Goal: Information Seeking & Learning: Understand process/instructions

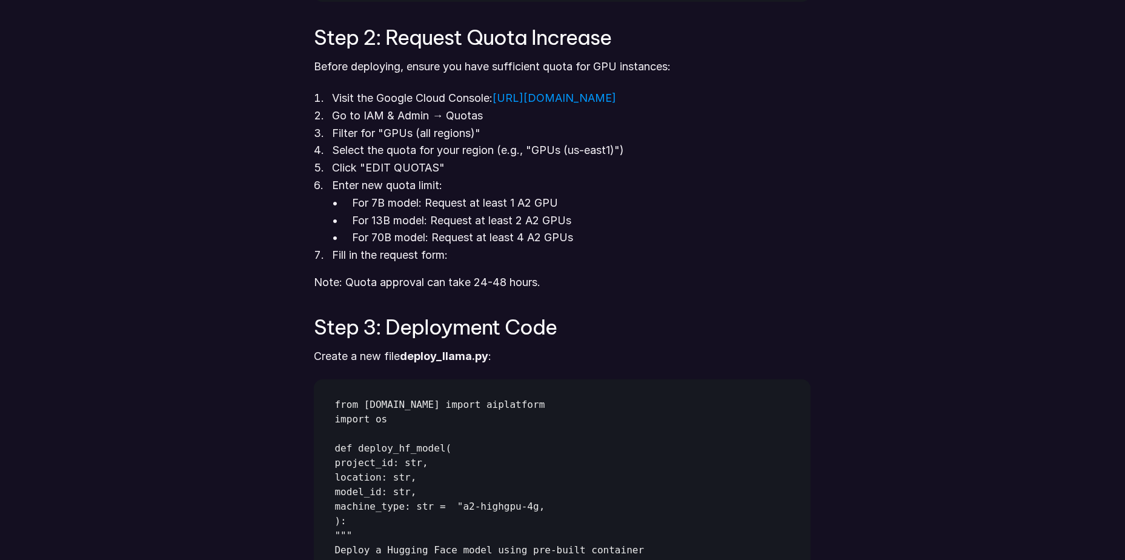
scroll to position [1515, 0]
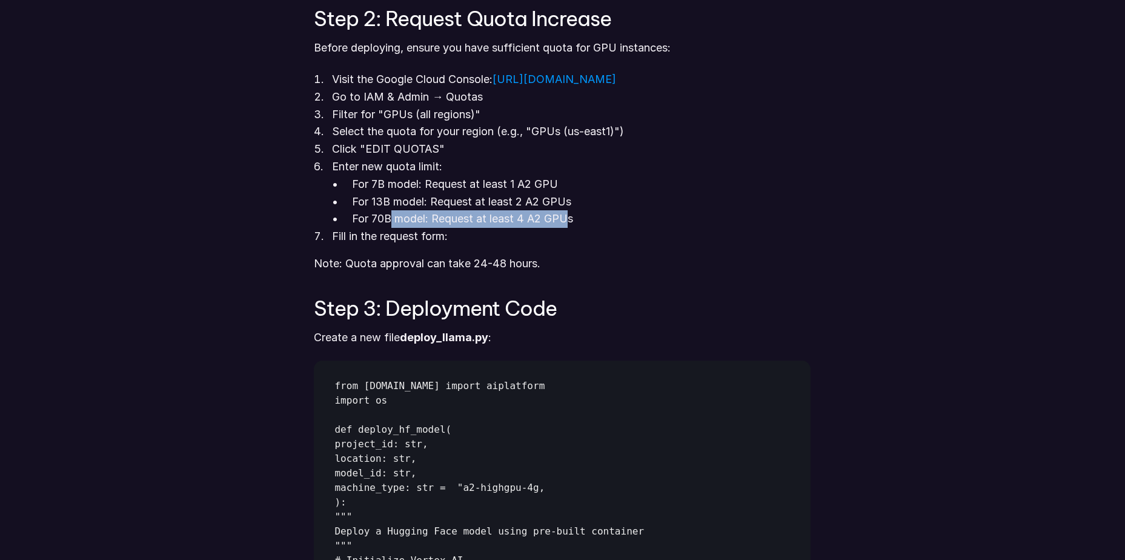
drag, startPoint x: 571, startPoint y: 216, endPoint x: 392, endPoint y: 213, distance: 179.4
click at [392, 213] on p "For 70B model: Request at least 4 A2 GPUs" at bounding box center [581, 219] width 459 height 18
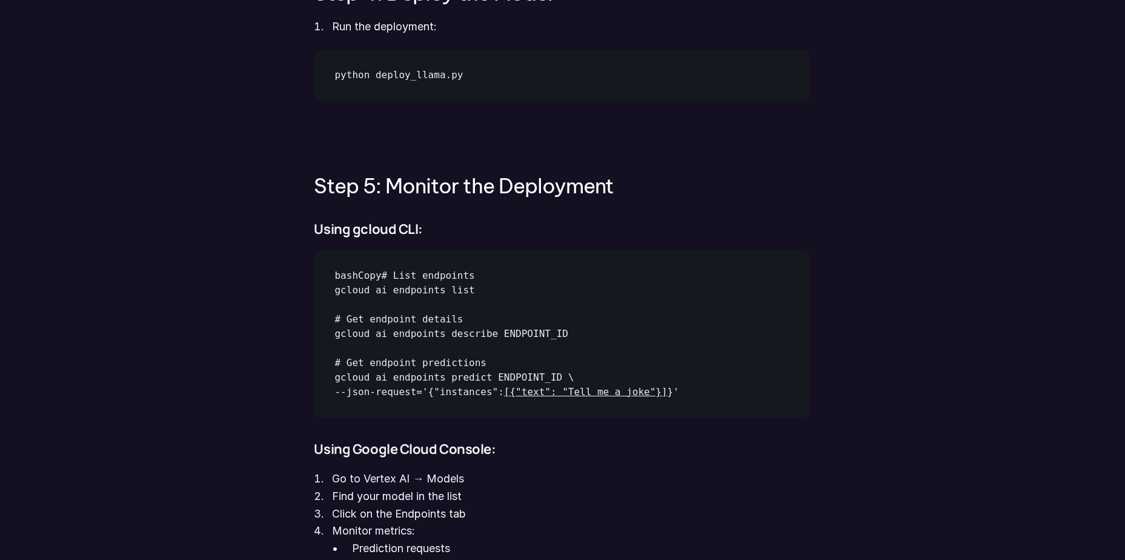
scroll to position [3393, 0]
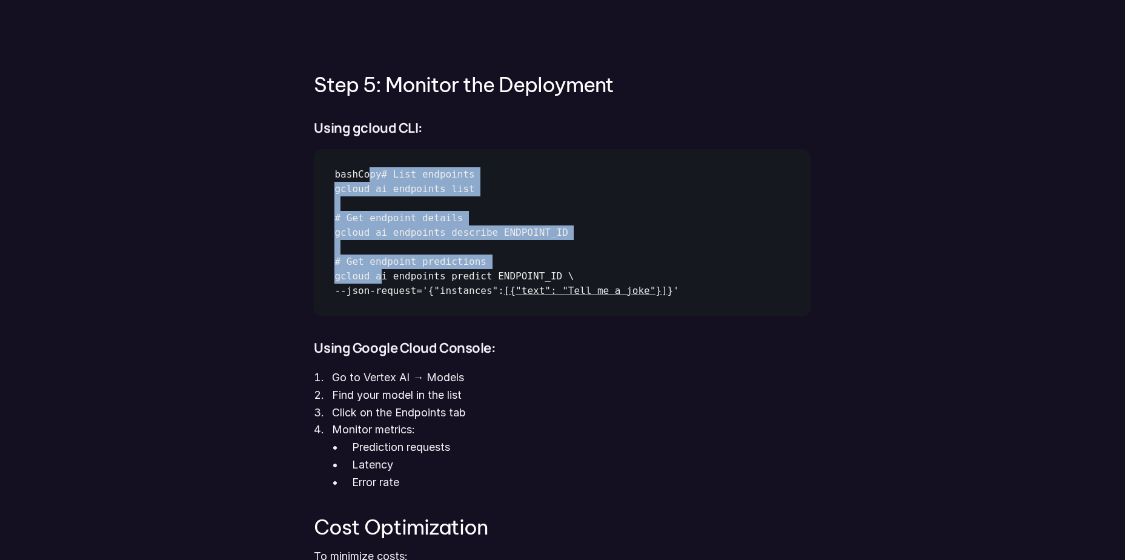
drag, startPoint x: 370, startPoint y: 175, endPoint x: 376, endPoint y: 271, distance: 95.9
click at [376, 271] on div "bashCopy# List endpoints gcloud ai endpoints list # Get endpoint details gcloud…" at bounding box center [506, 232] width 384 height 167
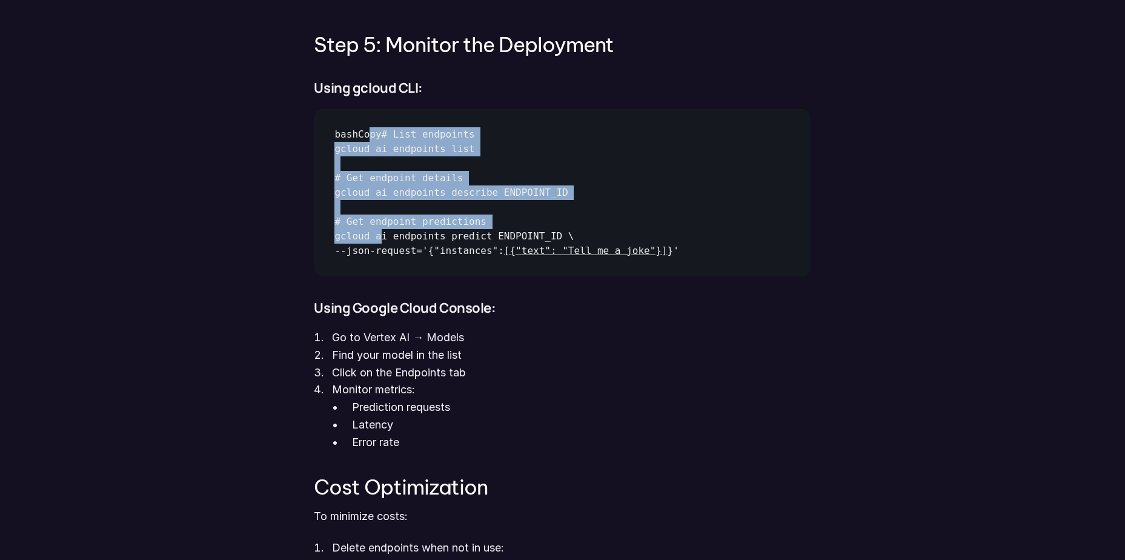
scroll to position [3454, 0]
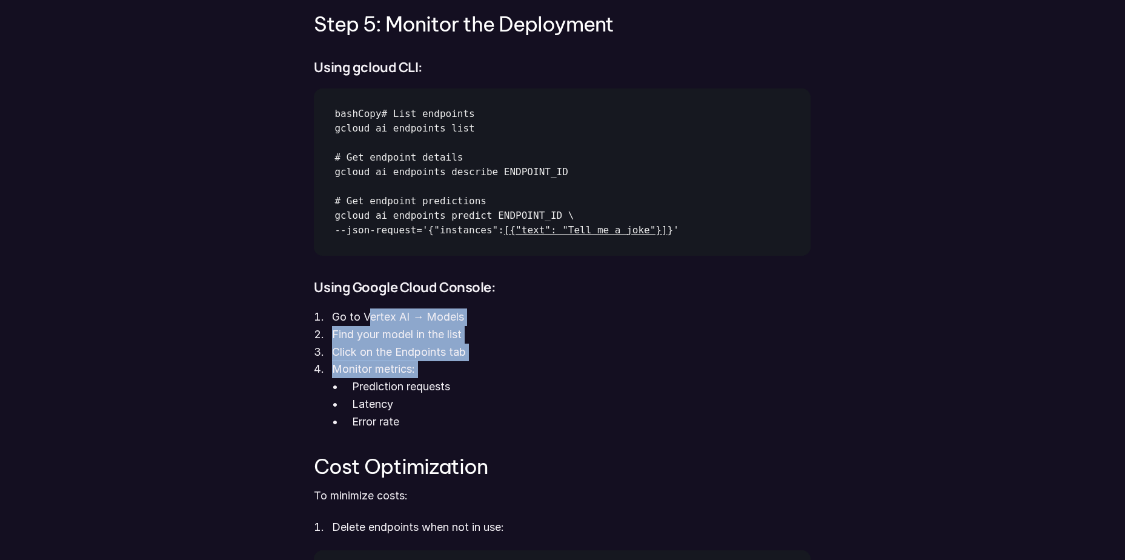
drag, startPoint x: 373, startPoint y: 312, endPoint x: 337, endPoint y: 389, distance: 84.6
click at [337, 389] on ol "Go to Vertex AI → Models Find your model in the list Click on the Endpoints tab…" at bounding box center [562, 369] width 497 height 122
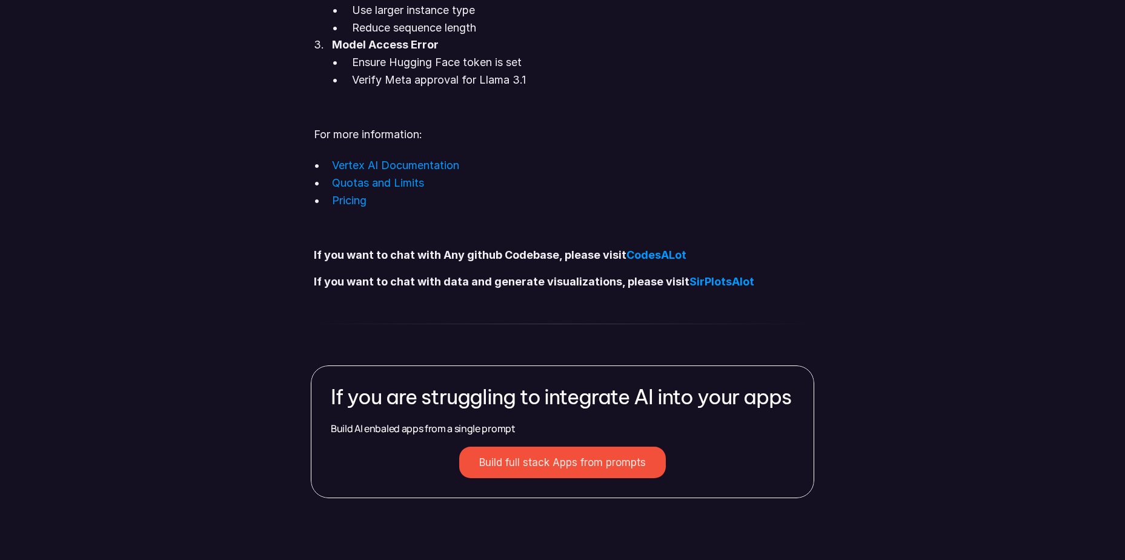
scroll to position [4241, 0]
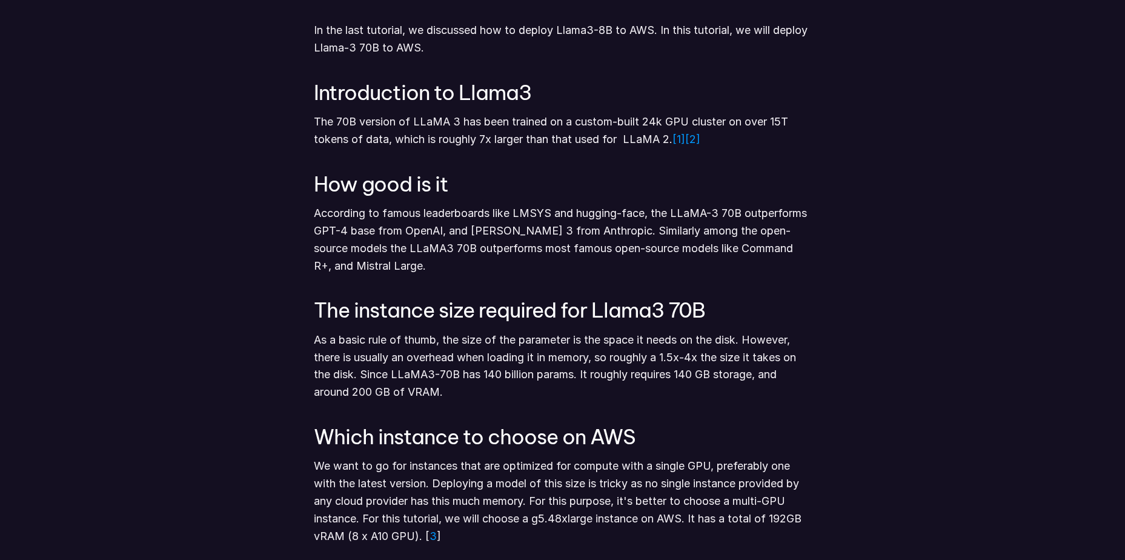
scroll to position [727, 0]
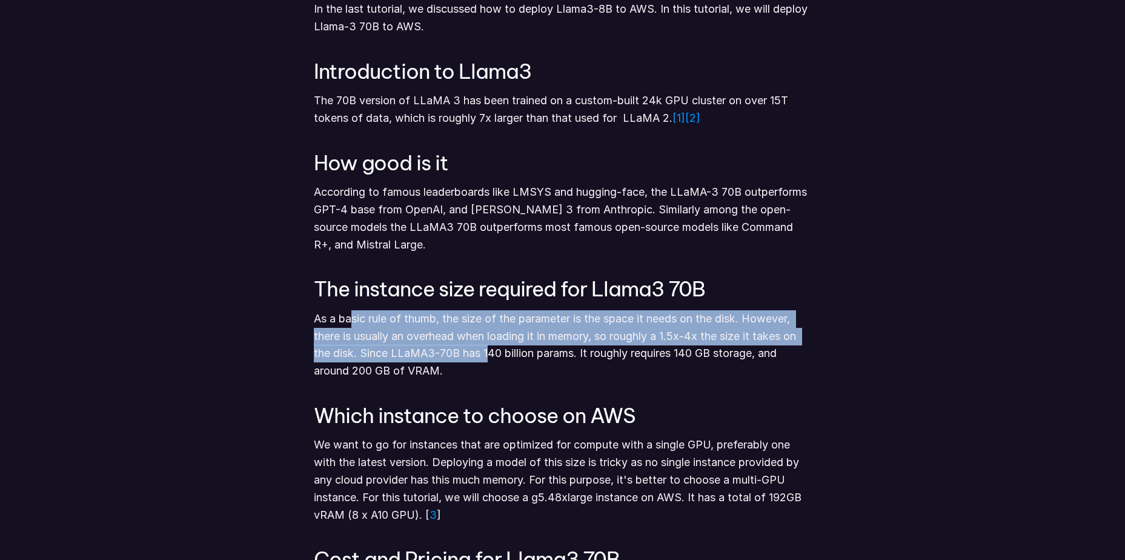
drag, startPoint x: 409, startPoint y: 313, endPoint x: 488, endPoint y: 356, distance: 90.0
click at [488, 356] on p "As a basic rule of thumb, the size of the parameter is the space it needs on th…" at bounding box center [562, 345] width 497 height 70
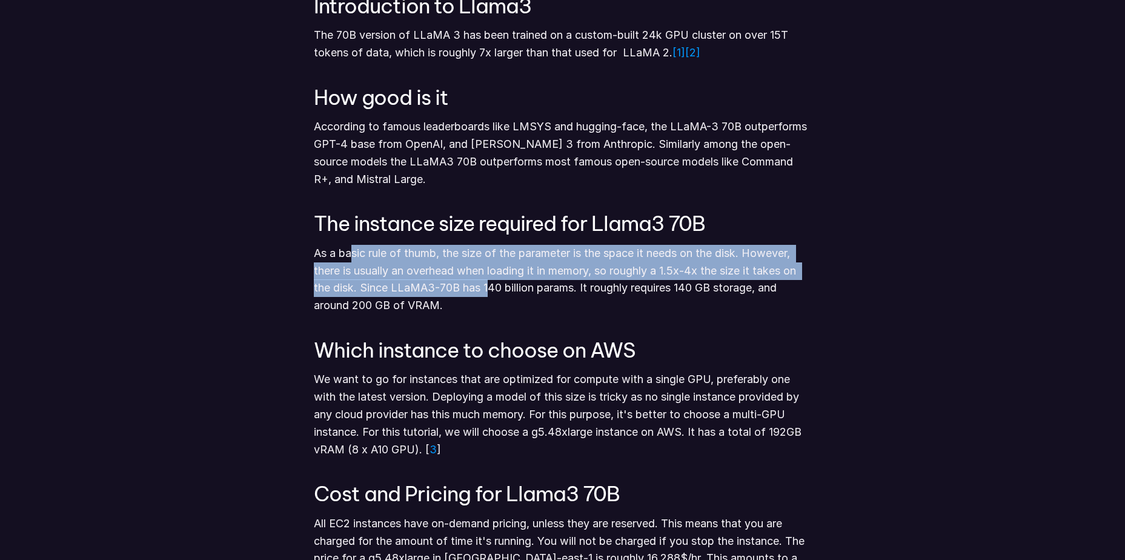
scroll to position [848, 0]
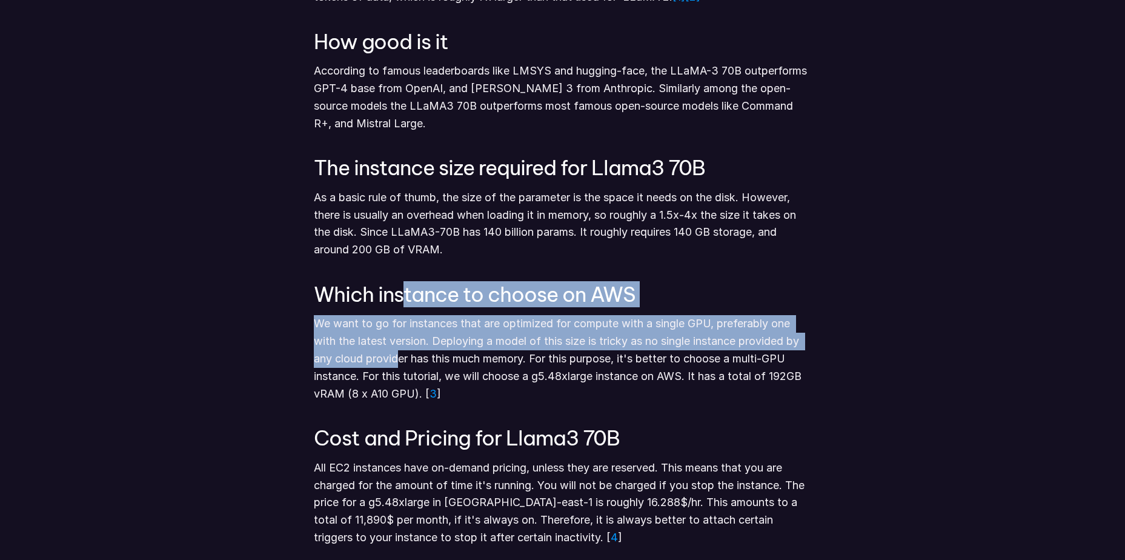
drag, startPoint x: 404, startPoint y: 285, endPoint x: 397, endPoint y: 363, distance: 77.8
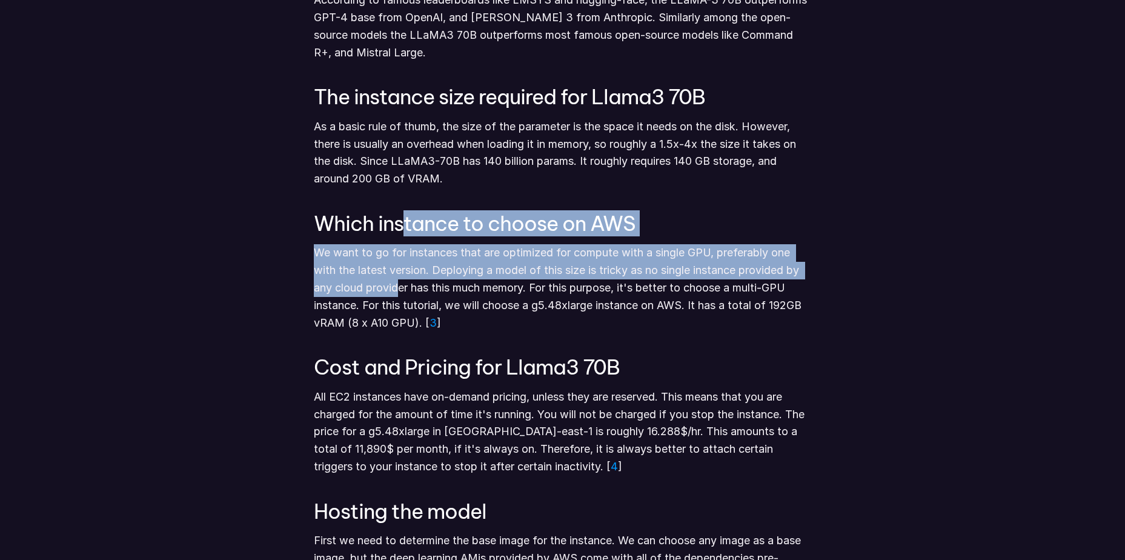
scroll to position [1030, 0]
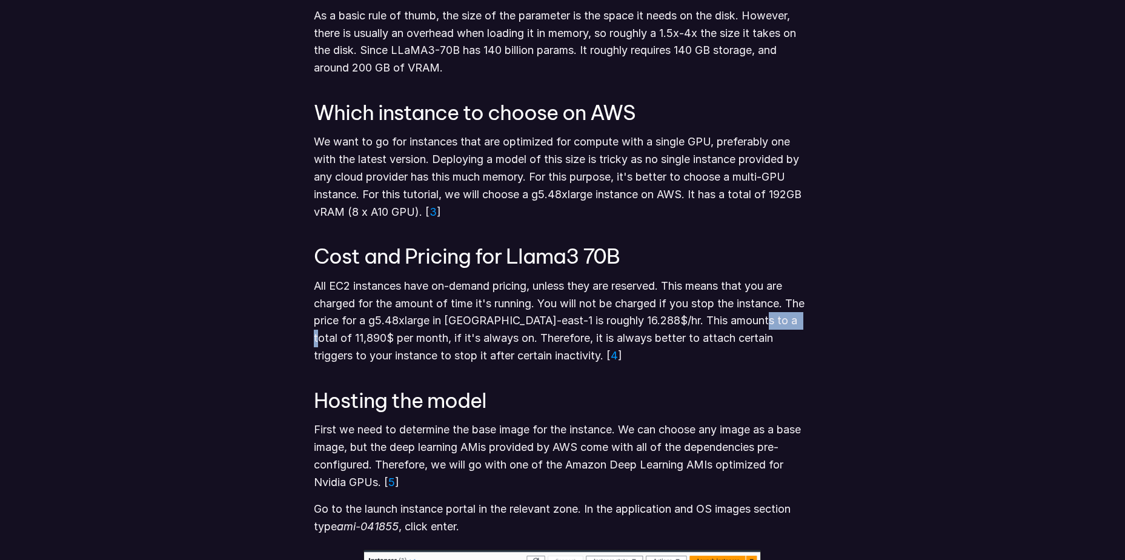
drag, startPoint x: 748, startPoint y: 321, endPoint x: 788, endPoint y: 319, distance: 40.7
click at [788, 319] on p "All EC2 instances have on-demand pricing, unless they are reserved. This means …" at bounding box center [562, 321] width 497 height 87
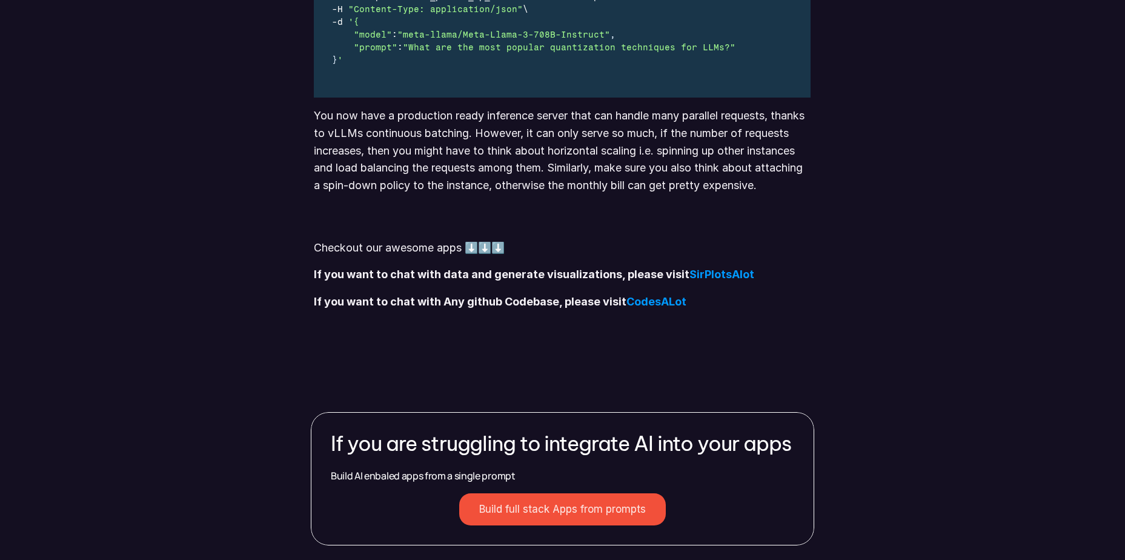
scroll to position [5393, 0]
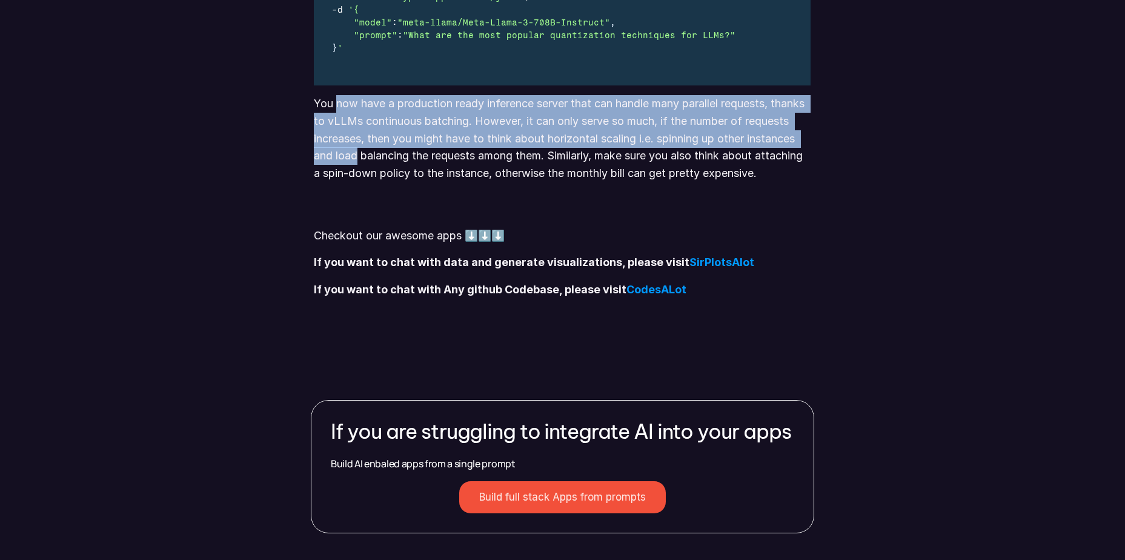
drag, startPoint x: 340, startPoint y: 119, endPoint x: 412, endPoint y: 172, distance: 89.7
click at [412, 172] on p "You now have a production ready inference server that can handle many parallel …" at bounding box center [562, 156] width 497 height 122
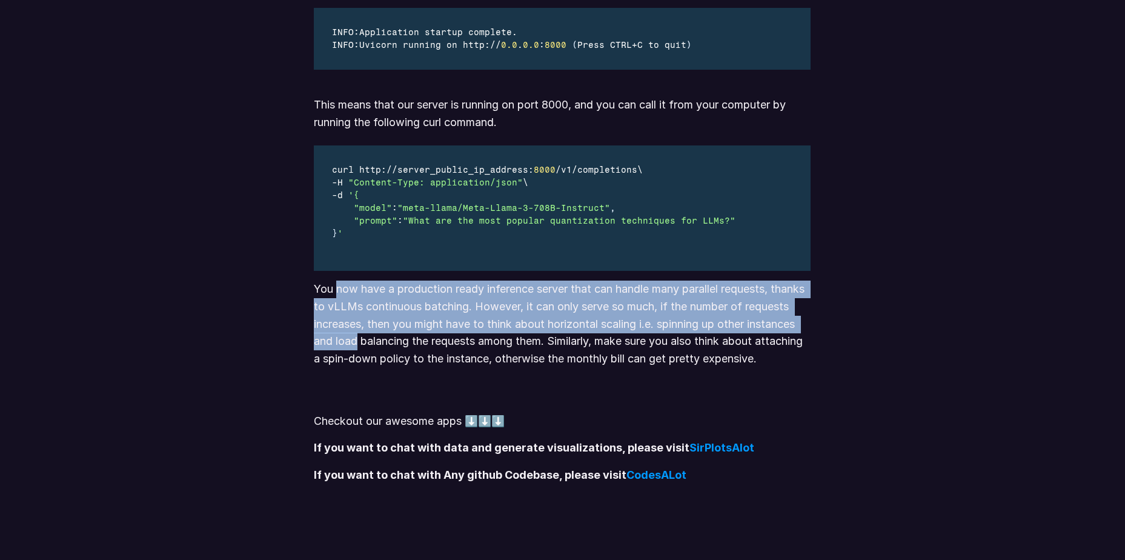
scroll to position [5150, 0]
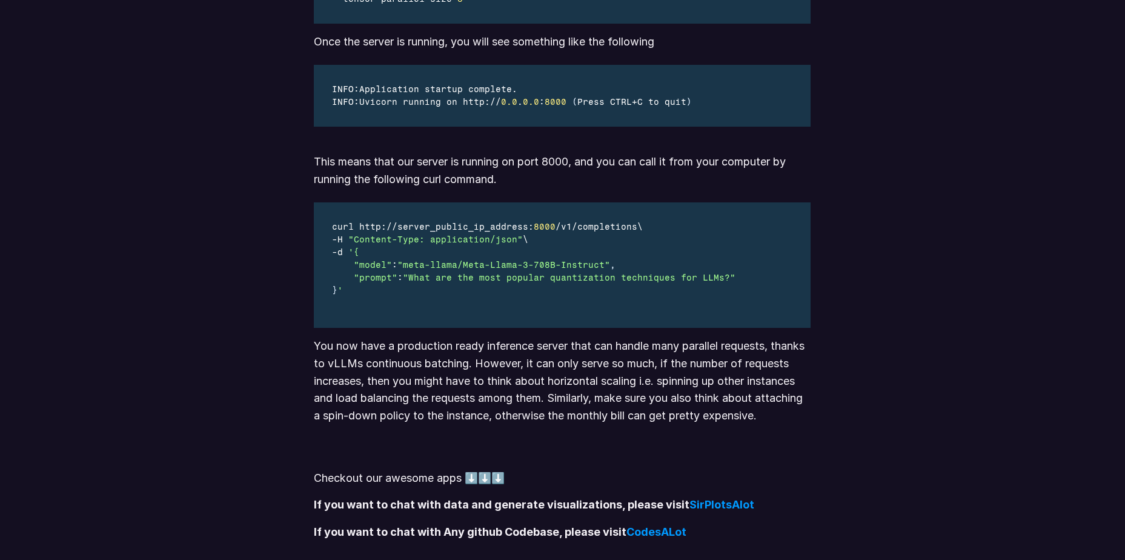
click at [355, 284] on div ""prompt" : "What are the most popular quantization techniques for LLMs?"" at bounding box center [534, 277] width 405 height 13
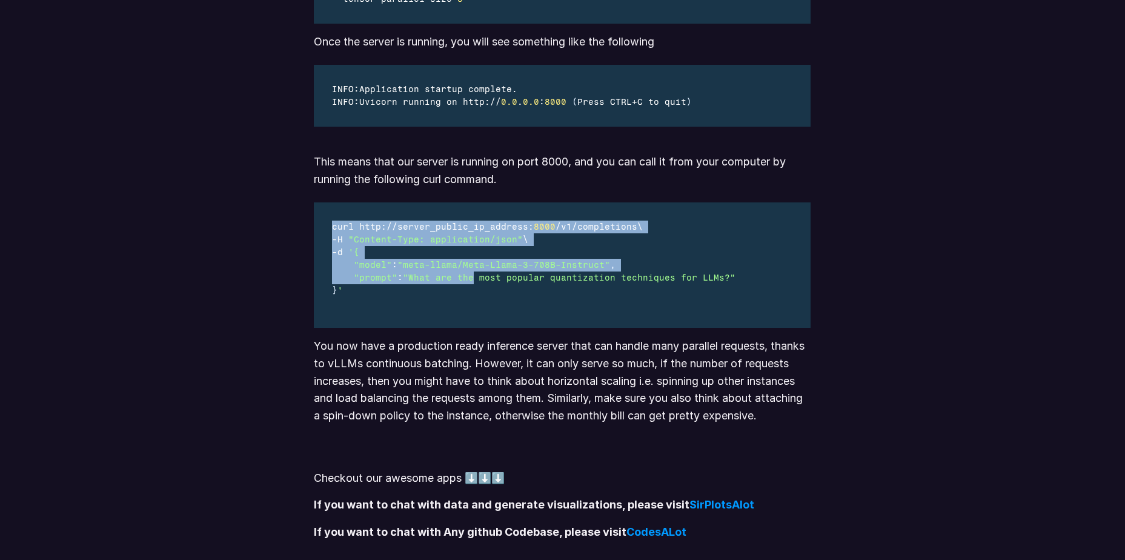
drag, startPoint x: 472, startPoint y: 290, endPoint x: 304, endPoint y: 228, distance: 178.6
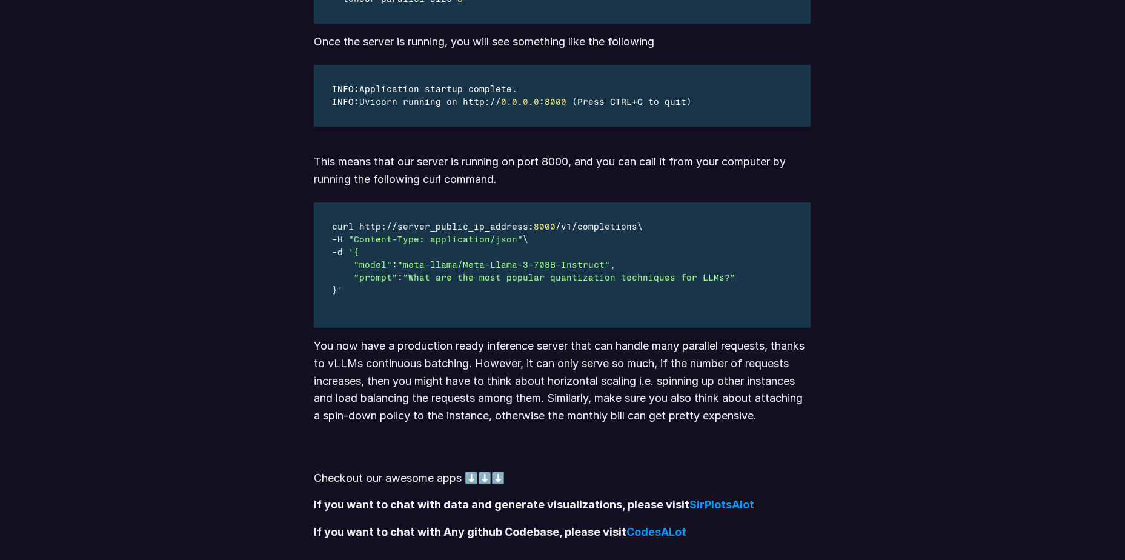
click at [536, 310] on div "Code Editor for example.py" at bounding box center [534, 303] width 405 height 13
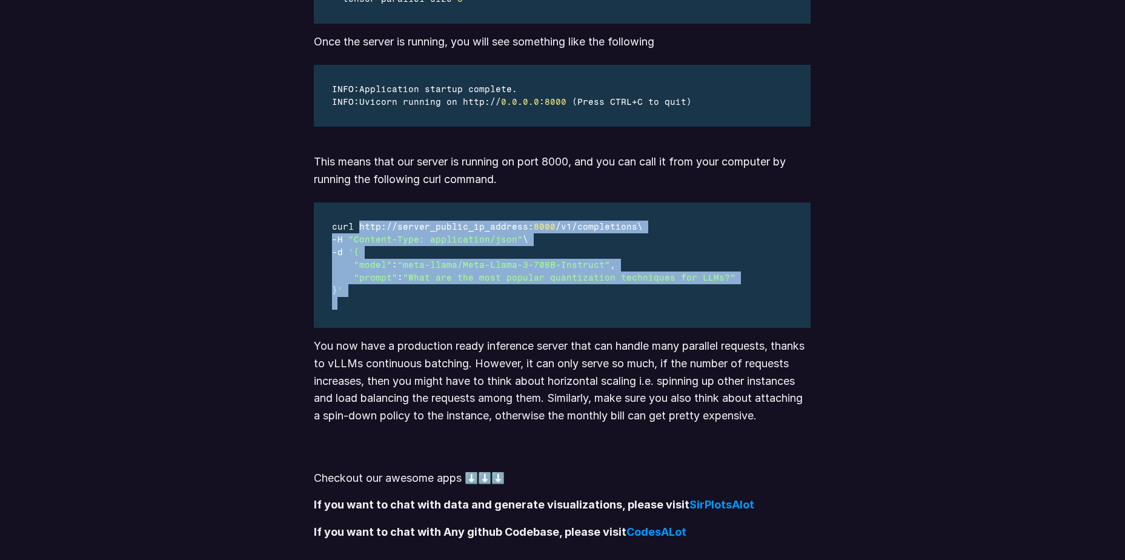
drag, startPoint x: 528, startPoint y: 319, endPoint x: 361, endPoint y: 241, distance: 184.6
click at [361, 241] on div "curl http :// server_public_ip_address : 8000 / v1 / completions \ - H "Content…" at bounding box center [534, 264] width 441 height 125
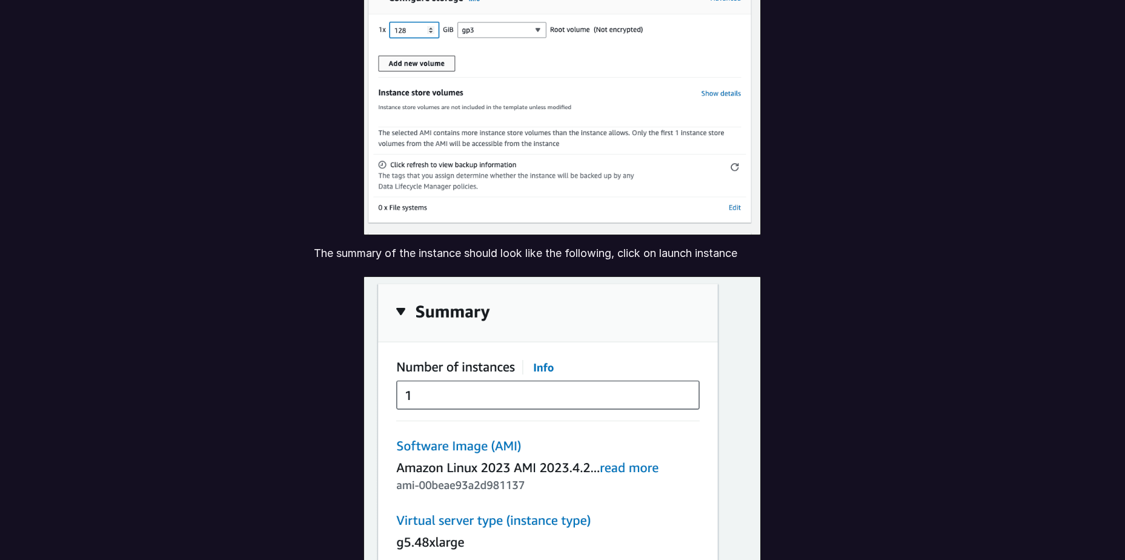
scroll to position [3332, 0]
